Goal: Information Seeking & Learning: Learn about a topic

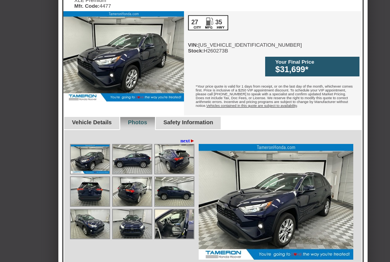
scroll to position [233, 0]
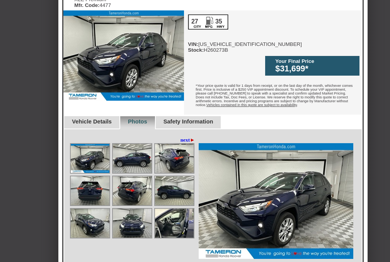
click at [95, 119] on link "Vehicle Details" at bounding box center [92, 122] width 40 height 6
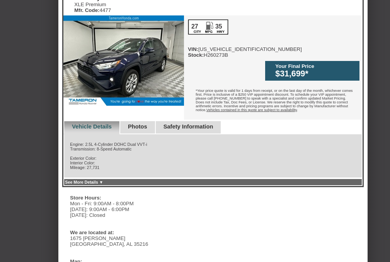
scroll to position [225, 0]
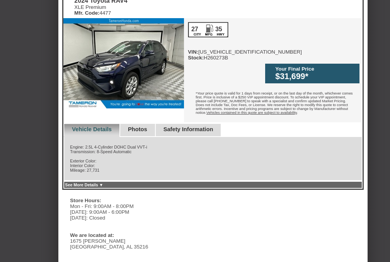
click at [98, 183] on link "See More Details ▼" at bounding box center [84, 185] width 38 height 5
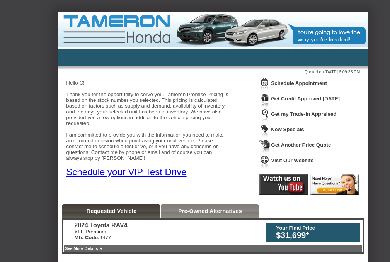
scroll to position [0, 0]
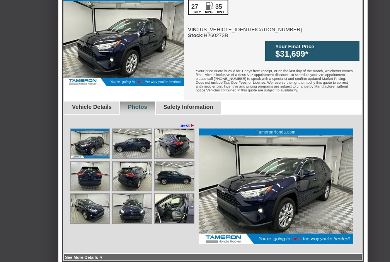
scroll to position [250, 0]
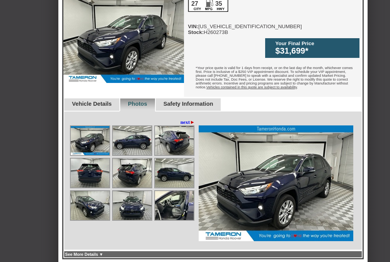
click at [112, 101] on link "Vehicle Details" at bounding box center [92, 104] width 40 height 6
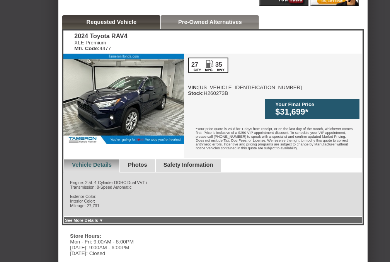
scroll to position [189, 0]
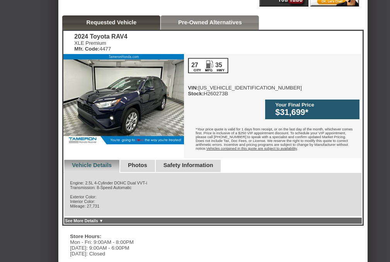
click at [194, 160] on div "Safety Information" at bounding box center [188, 166] width 66 height 13
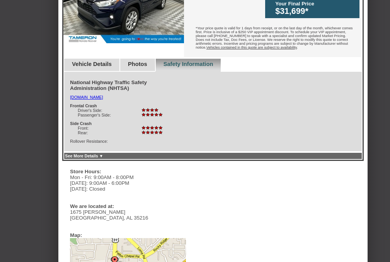
scroll to position [225, 0]
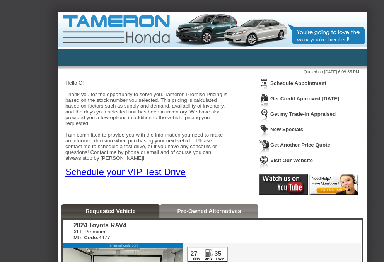
click at [232, 131] on div "Quoted on [DATE] 6:09:35 PM Hello C! Thank you for the opportunity to serve you…" at bounding box center [212, 135] width 309 height 139
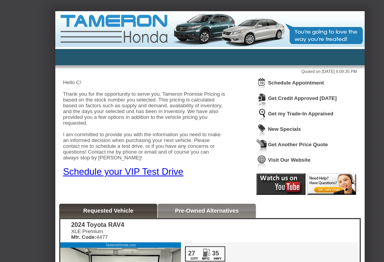
scroll to position [0, 2]
